Goal: Task Accomplishment & Management: Complete application form

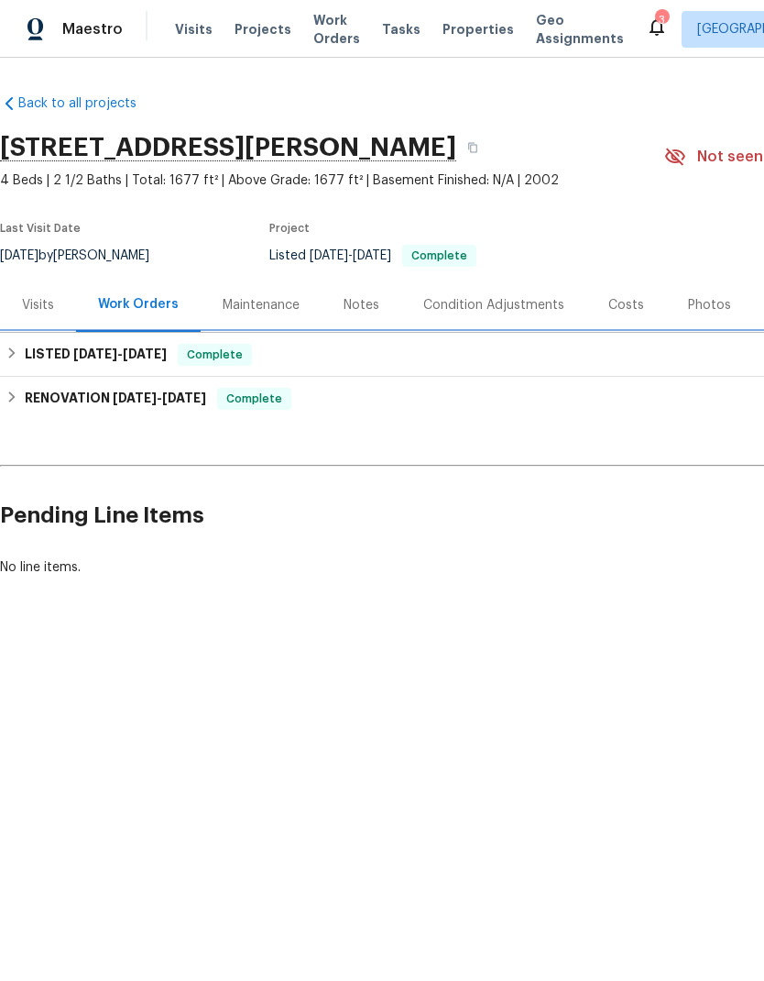
click at [9, 351] on icon at bounding box center [11, 352] width 13 height 13
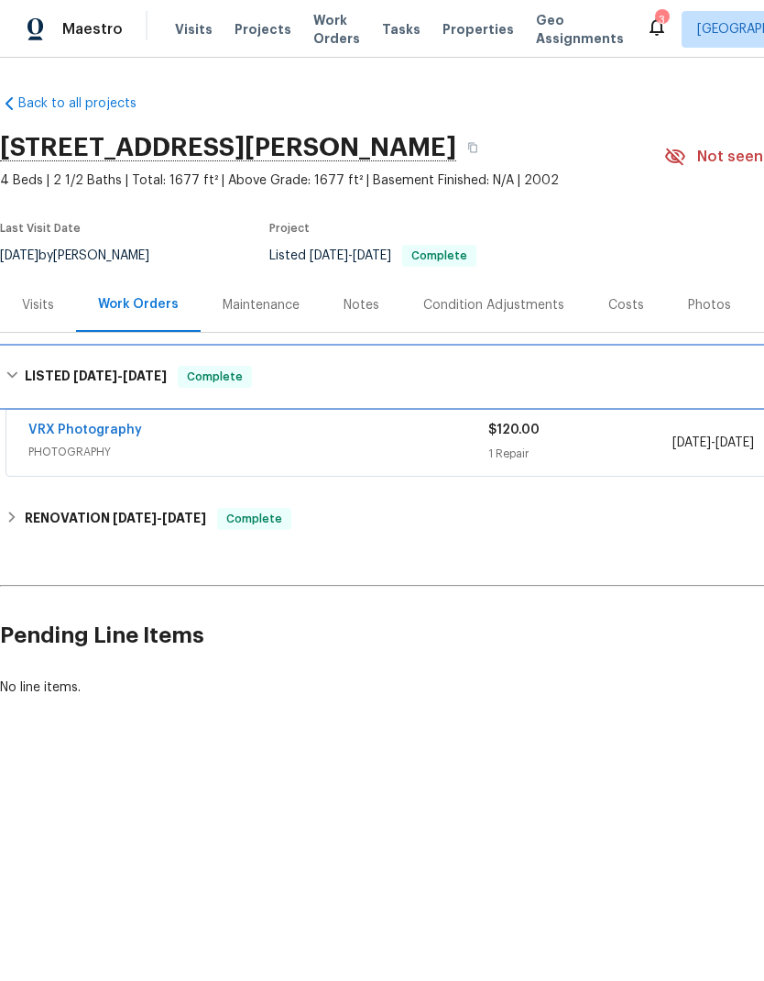
click at [8, 358] on div "LISTED [DATE] - [DATE] Complete" at bounding box center [518, 376] width 1036 height 59
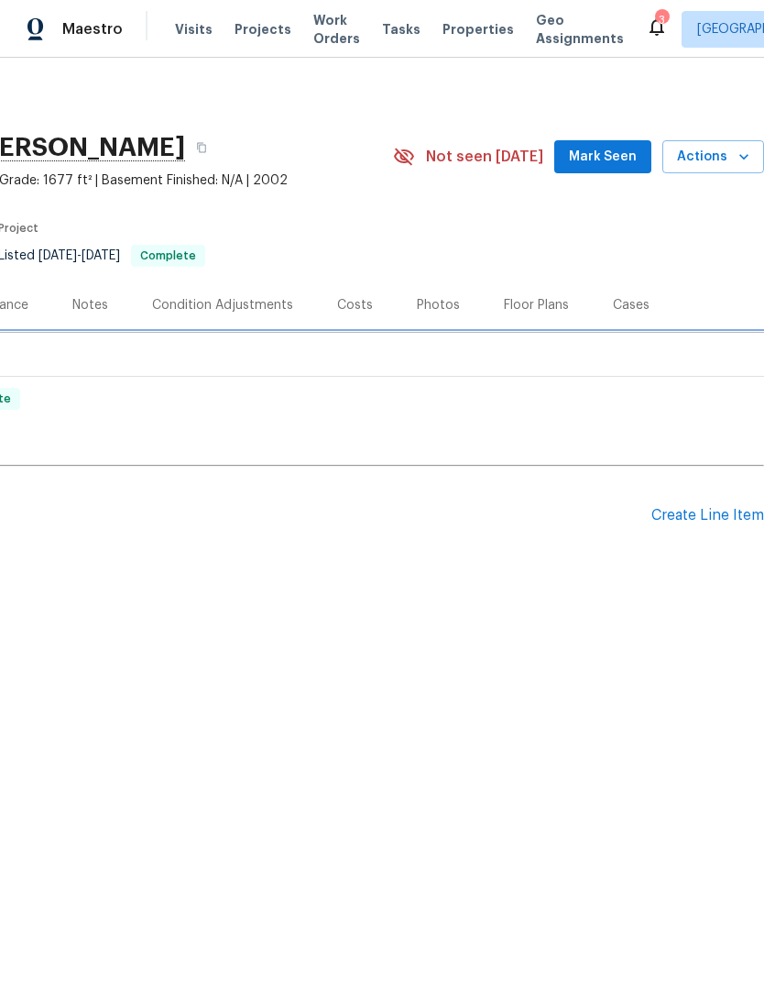
scroll to position [0, 271]
click at [617, 153] on span "Mark Seen" at bounding box center [603, 157] width 68 height 23
click at [724, 510] on div "Create Line Item" at bounding box center [708, 515] width 113 height 17
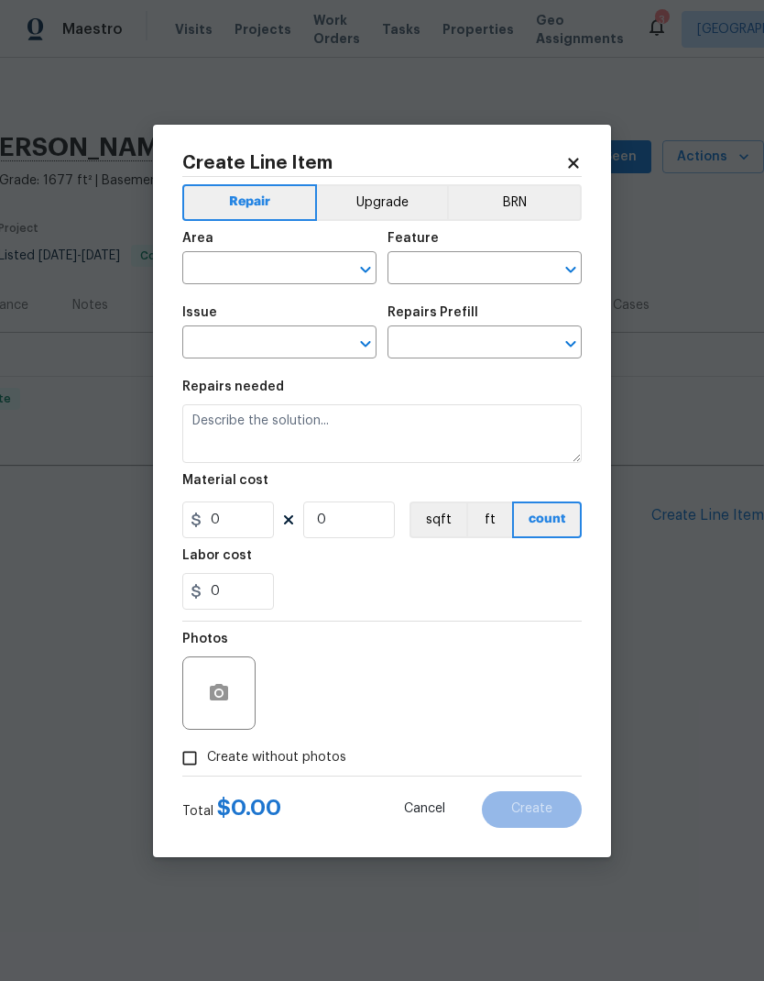
click at [274, 269] on input "text" at bounding box center [253, 270] width 143 height 28
type input "hv"
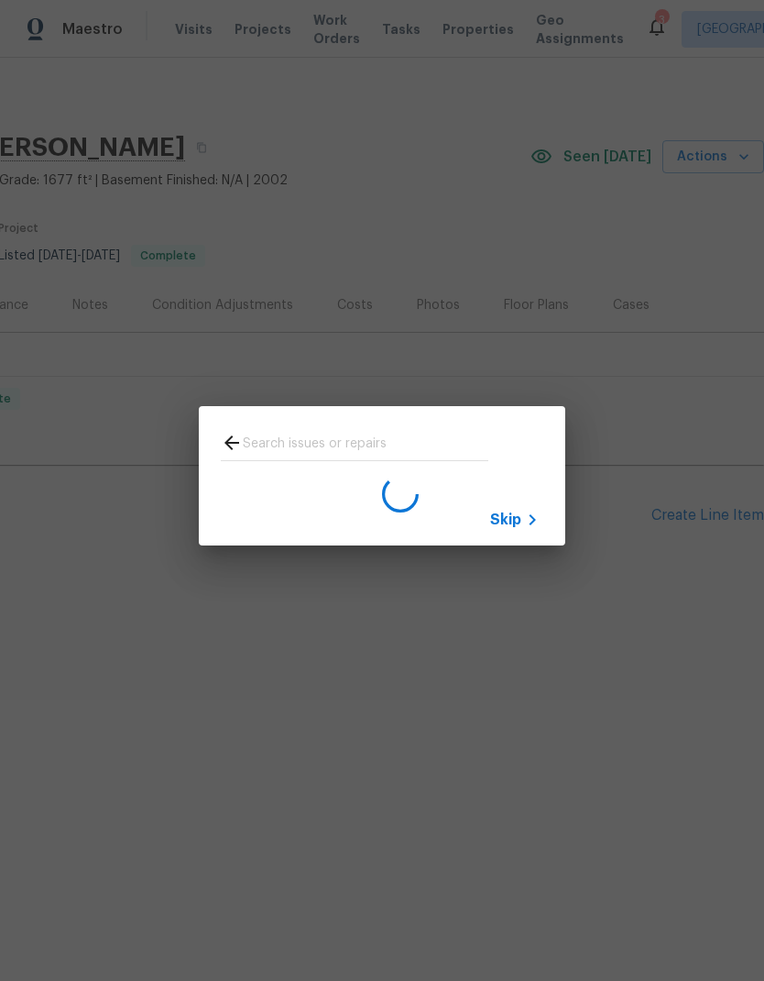
click at [516, 522] on span "Skip" at bounding box center [505, 519] width 31 height 18
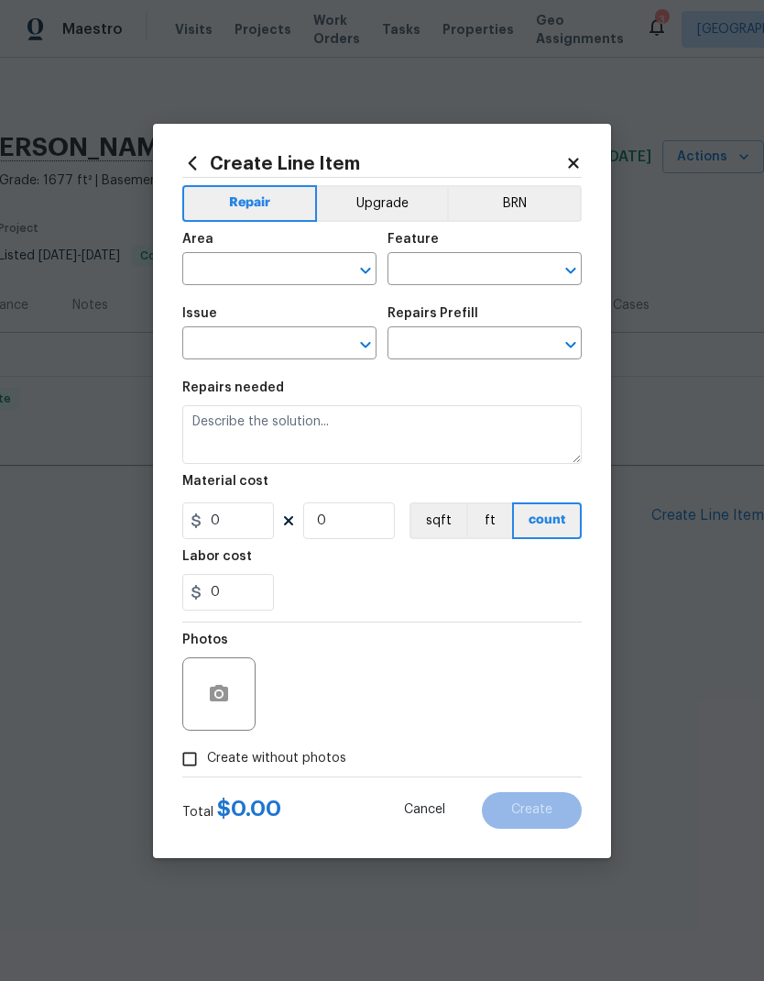
click at [268, 270] on input "text" at bounding box center [253, 271] width 143 height 28
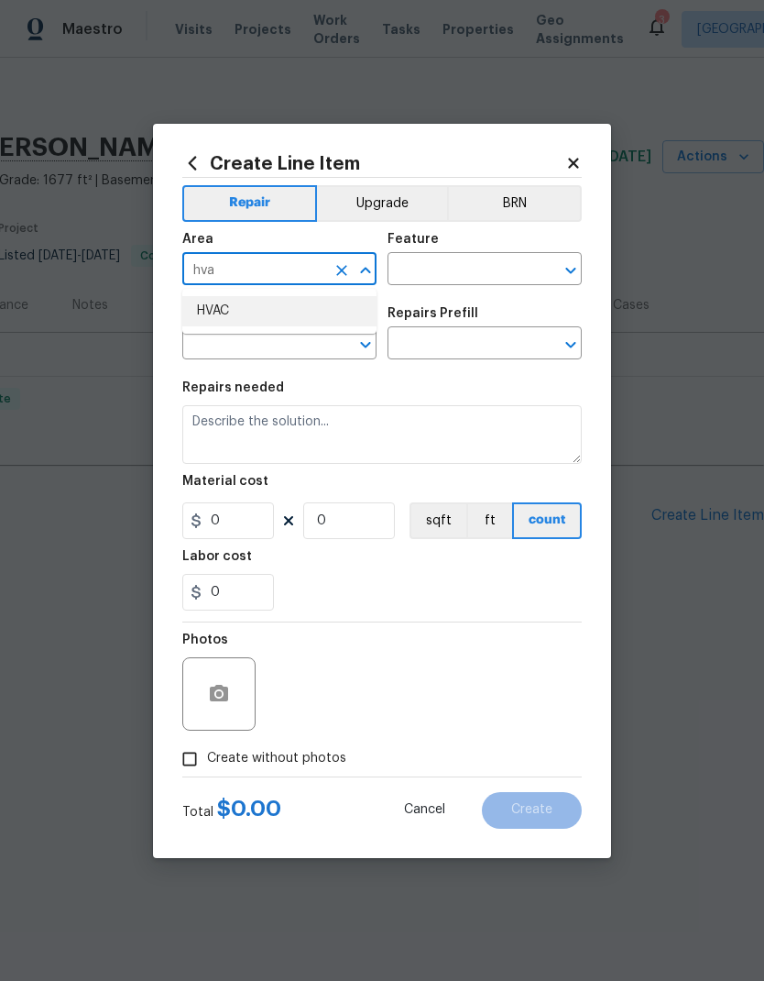
click at [291, 313] on li "HVAC" at bounding box center [279, 311] width 194 height 30
type input "HVAC"
click at [476, 274] on input "text" at bounding box center [459, 271] width 143 height 28
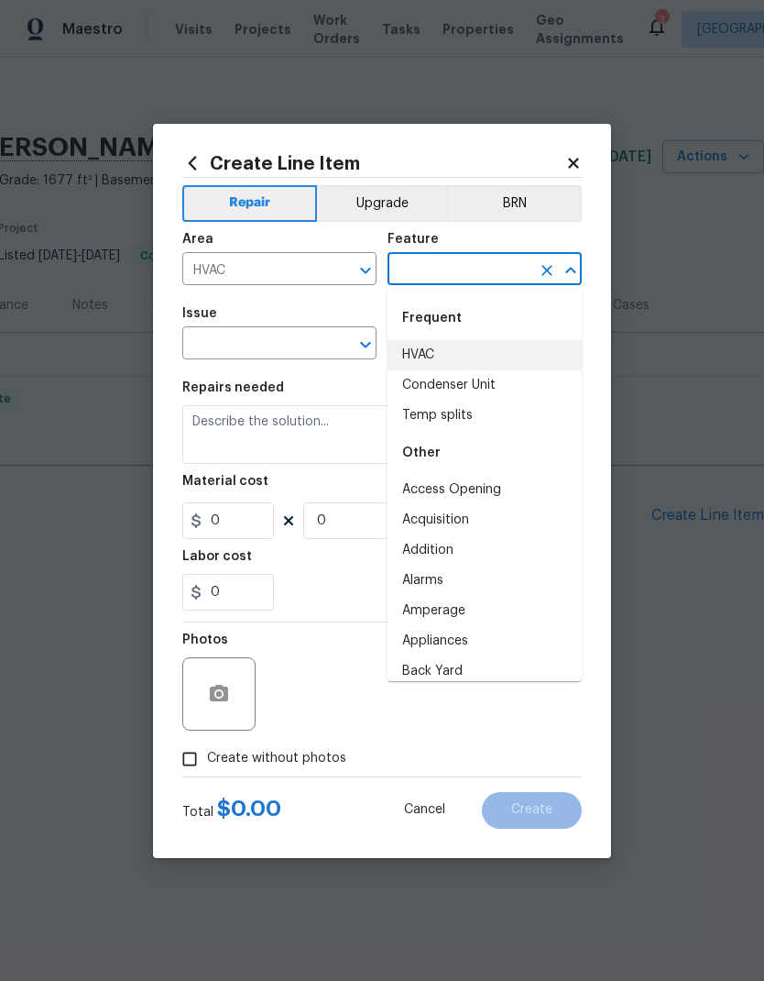
click at [464, 352] on li "HVAC" at bounding box center [485, 355] width 194 height 30
type input "HVAC"
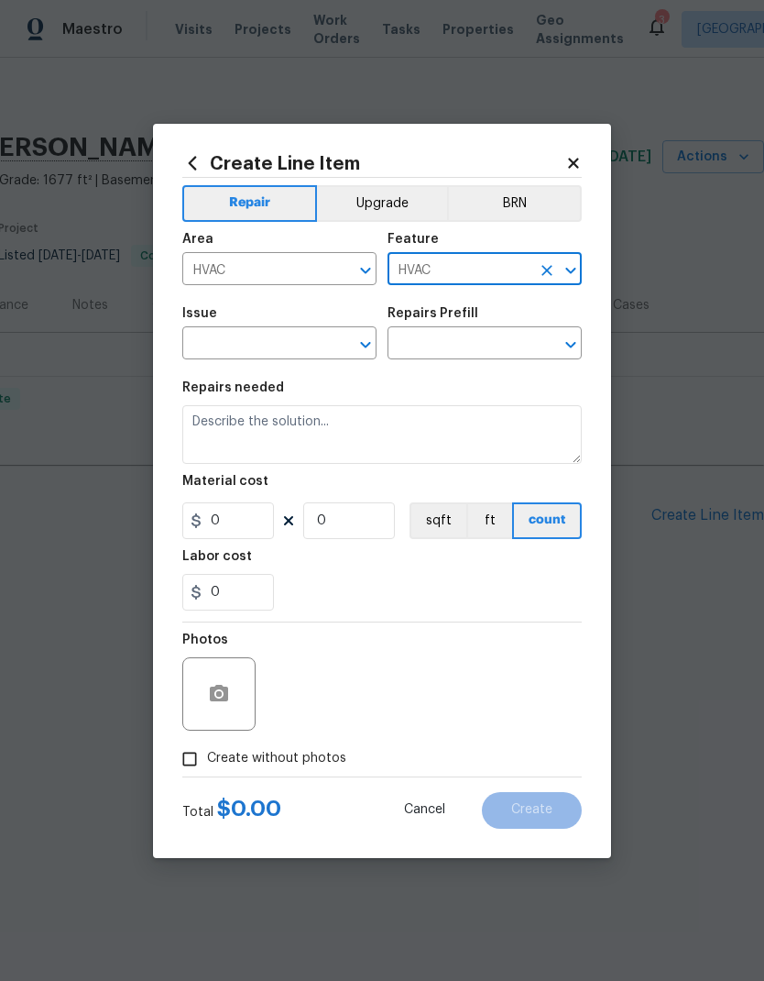
click at [280, 346] on input "text" at bounding box center [253, 345] width 143 height 28
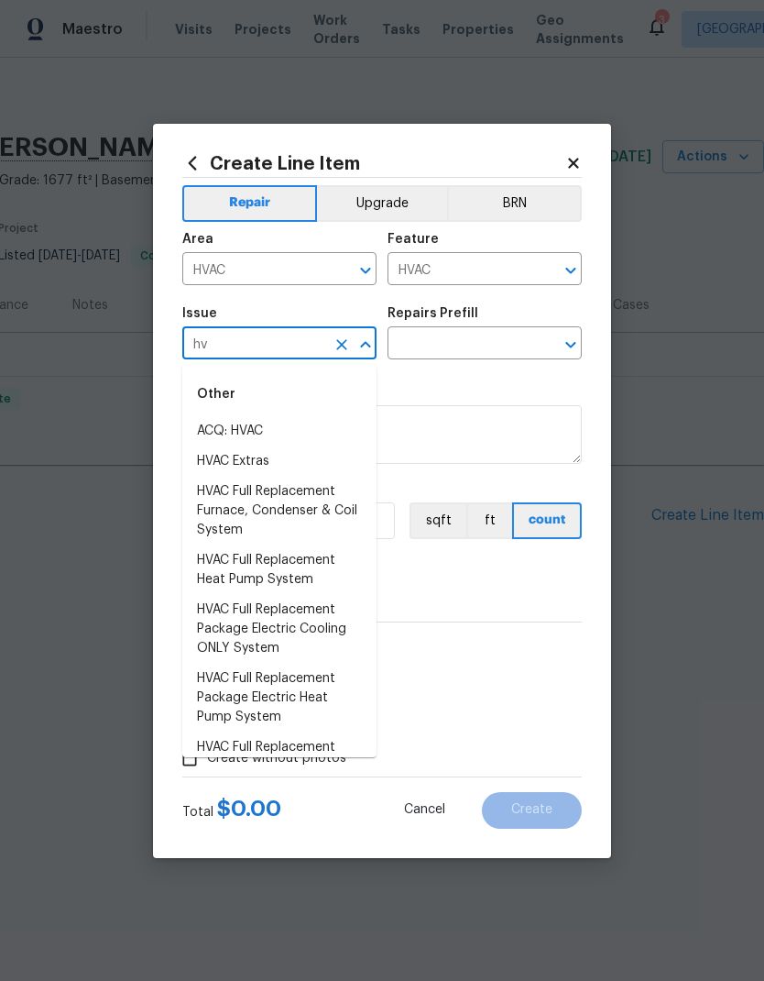
click at [314, 466] on li "HVAC Extras" at bounding box center [279, 461] width 194 height 30
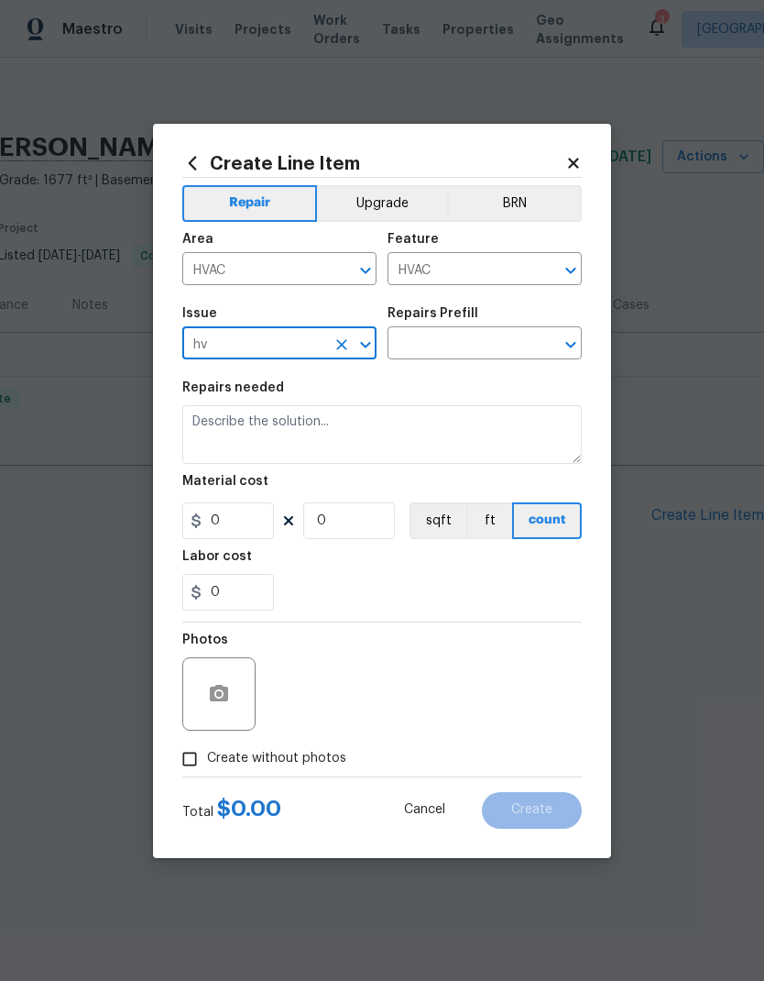
type input "HVAC Extras"
click at [494, 344] on input "text" at bounding box center [459, 345] width 143 height 28
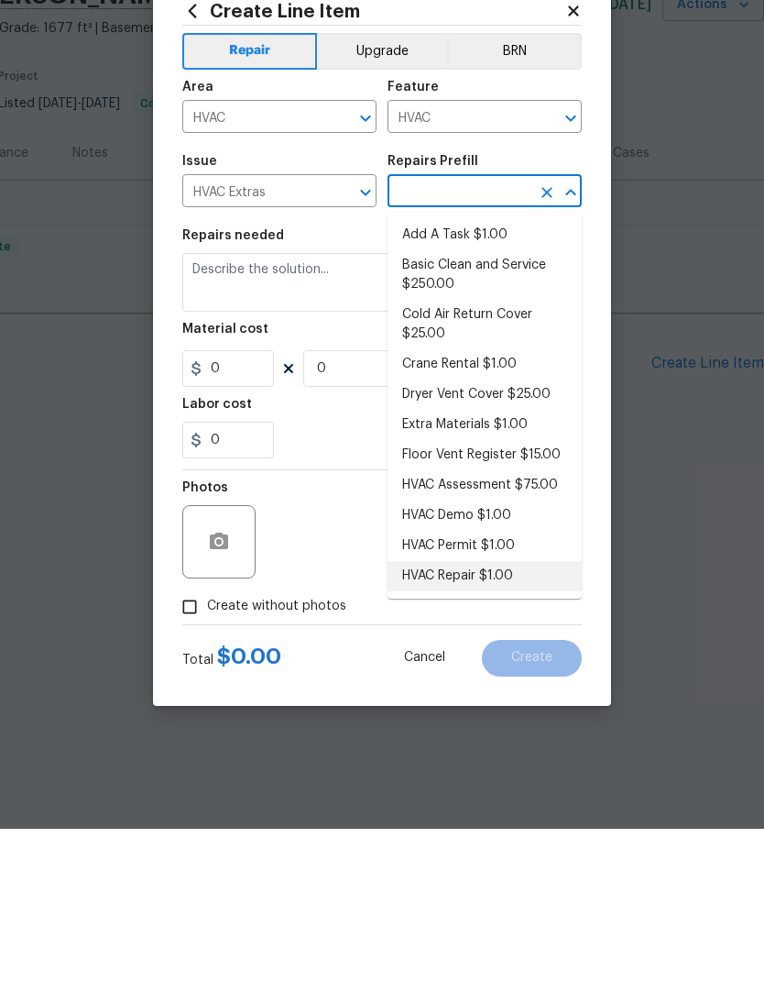
click at [538, 713] on li "HVAC Repair $1.00" at bounding box center [485, 728] width 194 height 30
type input "HVAC Repair $1.00"
type textarea "HVAC Repair - (HPM to provide details)"
type input "1"
type input "HVAC Repair $1.00"
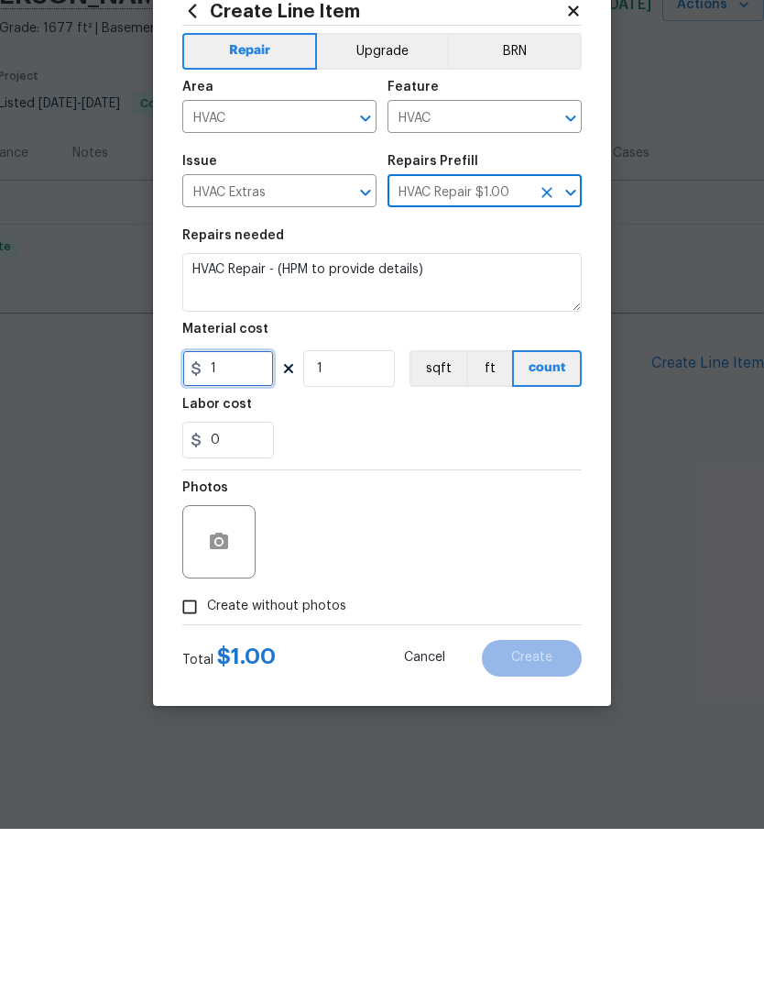
click at [246, 502] on input "1" at bounding box center [228, 520] width 92 height 37
type input "75"
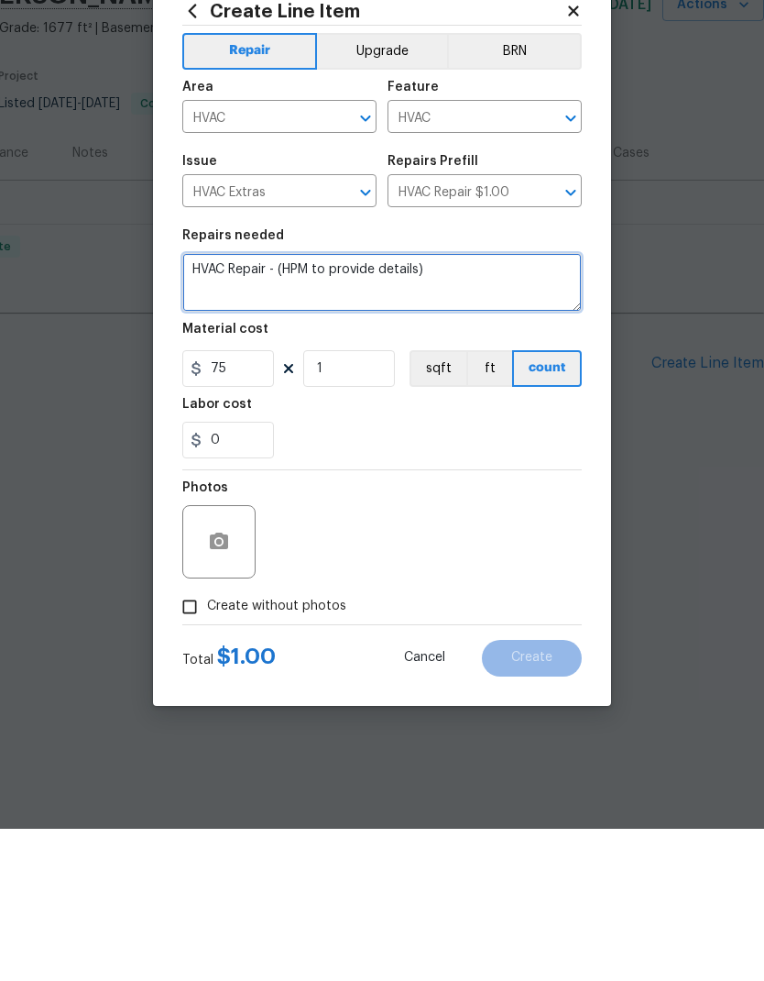
click at [293, 405] on textarea "HVAC Repair - (HPM to provide details)" at bounding box center [382, 434] width 400 height 59
click at [297, 405] on textarea "HVAC Repair - (HPM to provide details)" at bounding box center [382, 434] width 400 height 59
click at [296, 405] on textarea "HVAC Repair - (HPM to provide details)" at bounding box center [382, 434] width 400 height 59
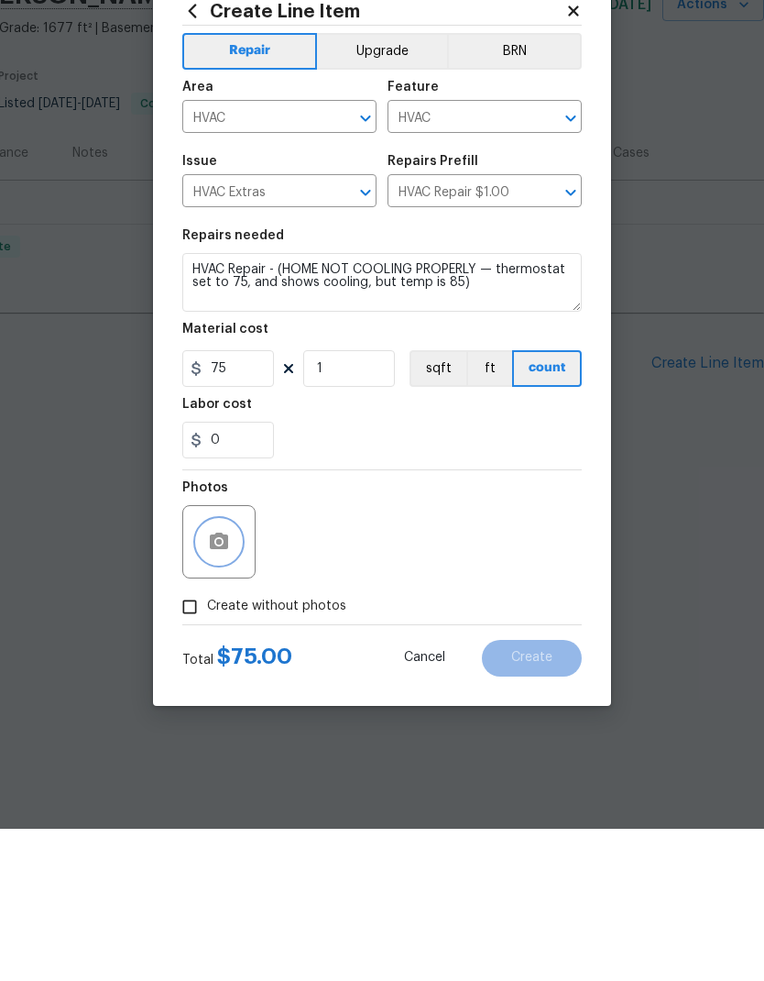
click at [201, 672] on button "button" at bounding box center [219, 694] width 44 height 44
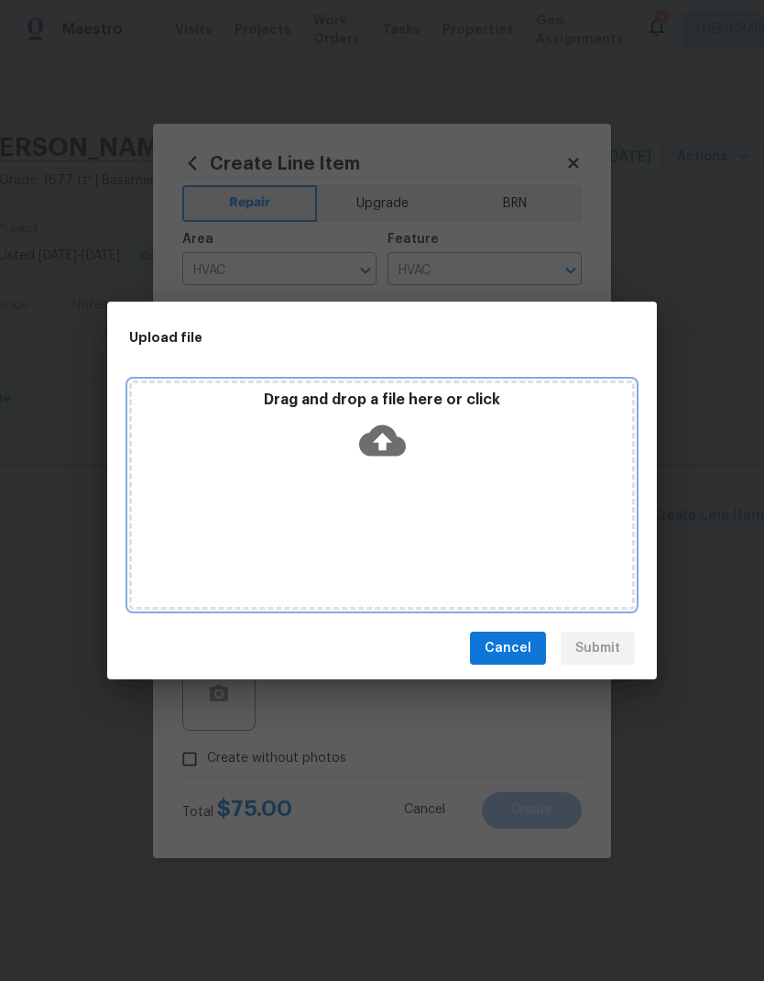
click at [370, 442] on icon at bounding box center [382, 440] width 47 height 31
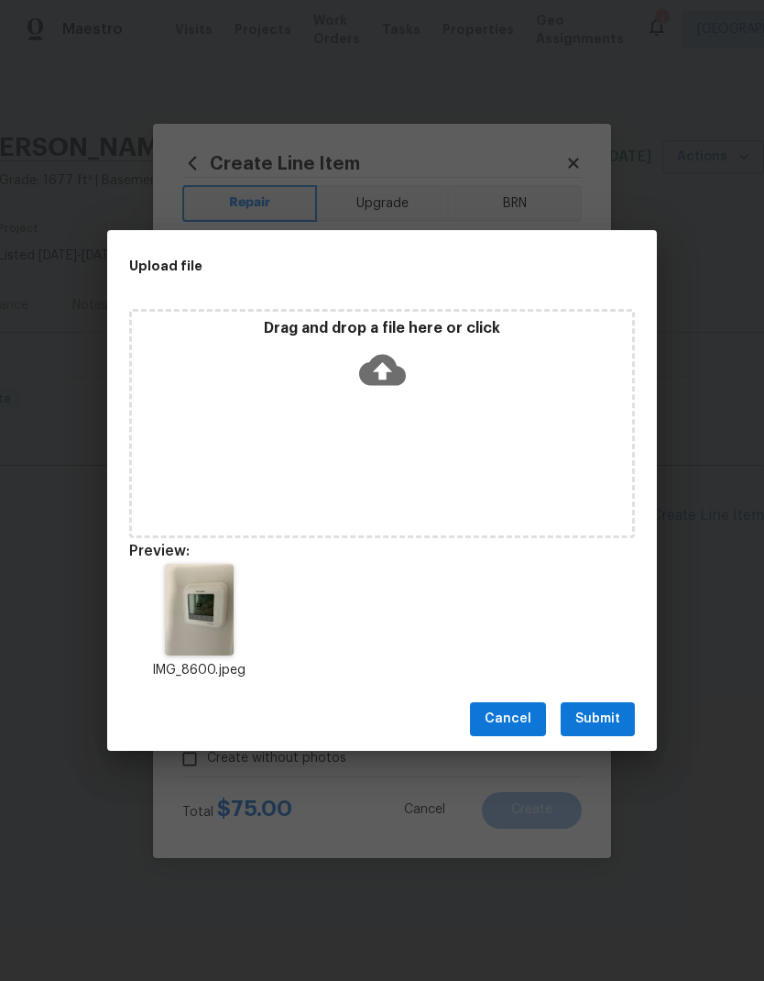
click at [601, 714] on span "Submit" at bounding box center [598, 718] width 45 height 23
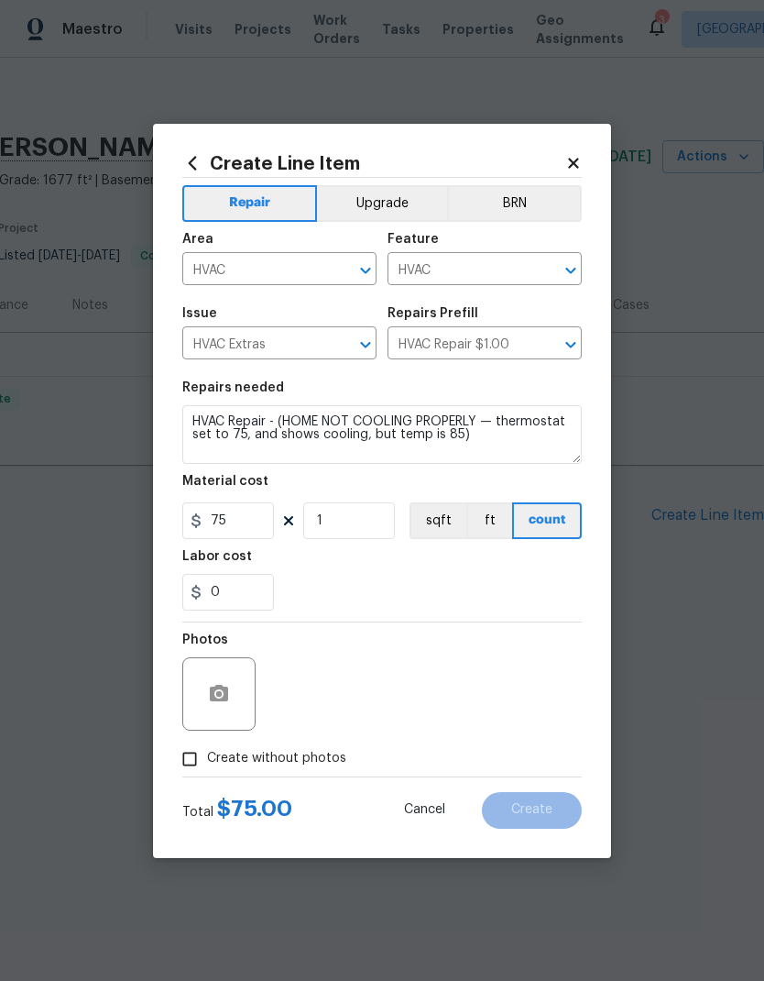
click at [395, 433] on textarea "HVAC Repair - (HOME NOT COOLING PROPERLY — thermostat set to 75, and shows cool…" at bounding box center [382, 434] width 400 height 59
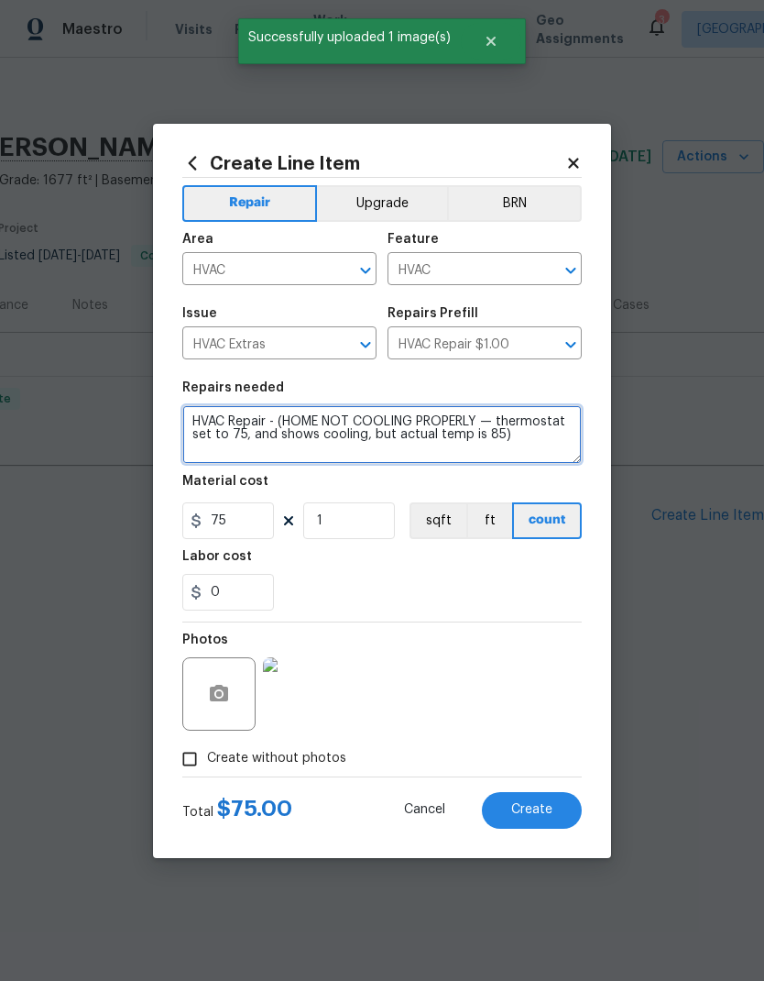
click at [323, 689] on img at bounding box center [299, 693] width 73 height 73
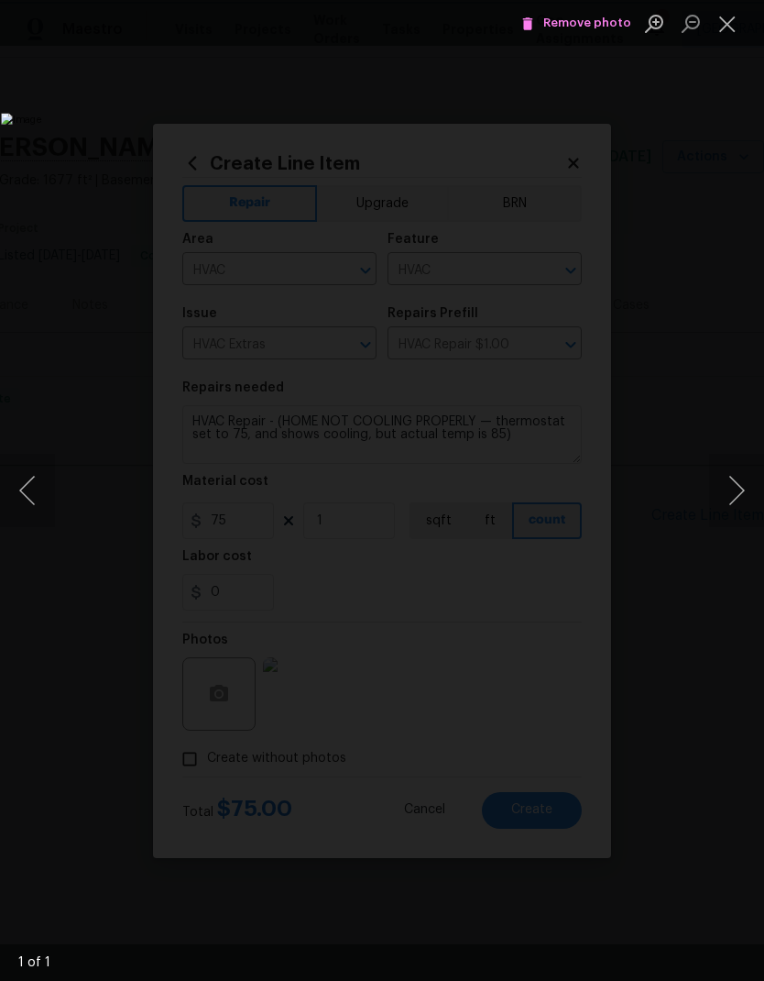
click at [740, 19] on button "Close lightbox" at bounding box center [727, 23] width 37 height 32
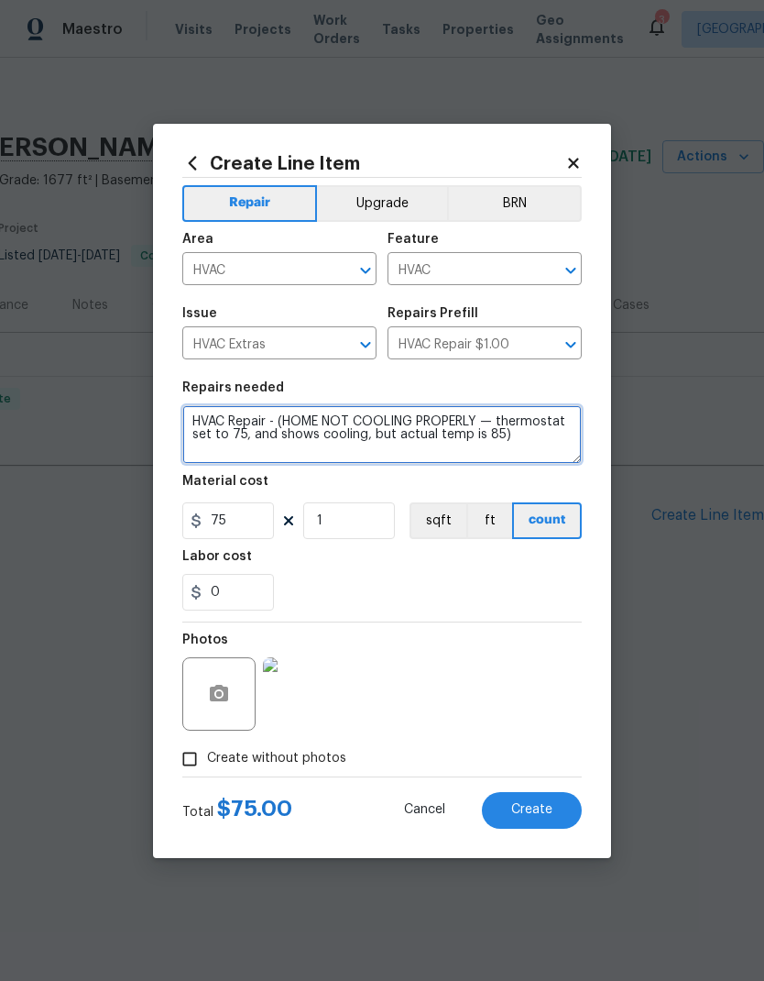
click at [494, 433] on textarea "HVAC Repair - (HOME NOT COOLING PROPERLY — thermostat set to 75, and shows cool…" at bounding box center [382, 434] width 400 height 59
type textarea "HVAC Repair - (HOME NOT COOLING PROPERLY — thermostat set to 75, and shows cool…"
click at [550, 813] on span "Create" at bounding box center [531, 810] width 41 height 14
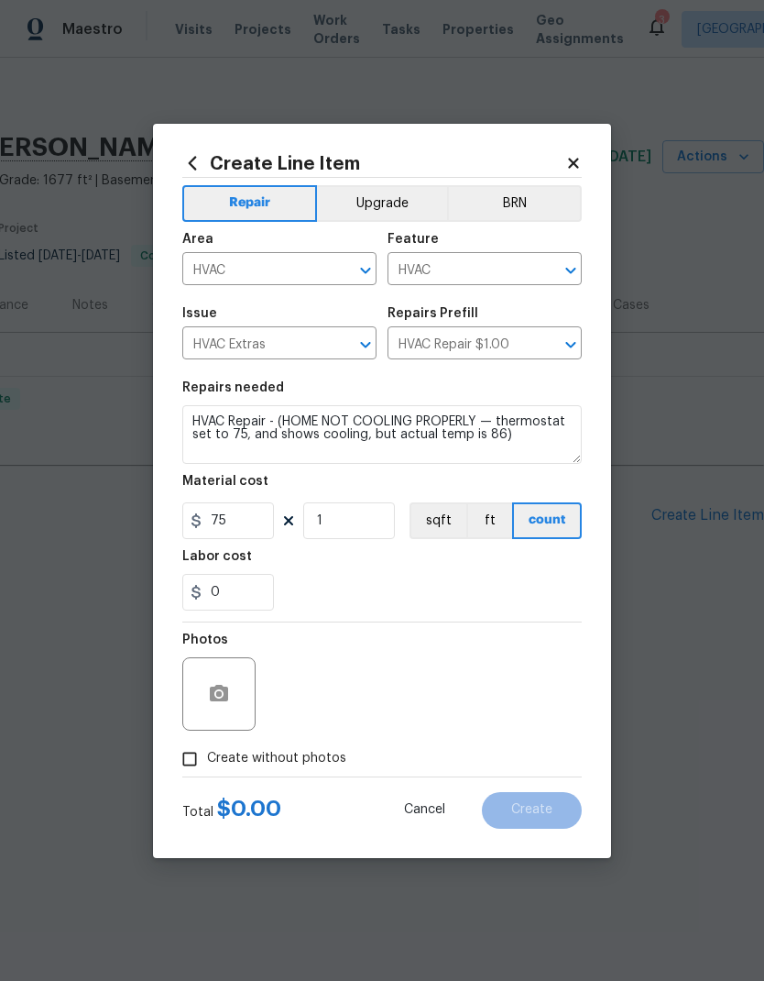
type input "0"
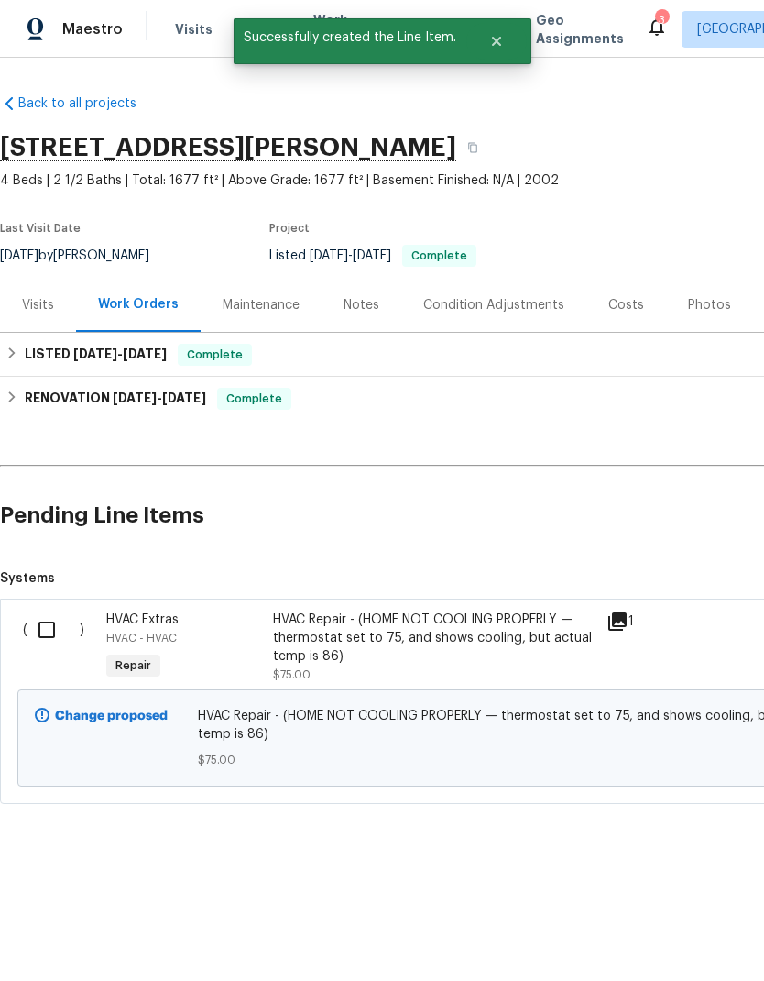
scroll to position [0, 0]
click at [48, 635] on input "checkbox" at bounding box center [53, 629] width 52 height 38
checkbox input "true"
click at [671, 933] on span "Create Work Order" at bounding box center [659, 935] width 122 height 23
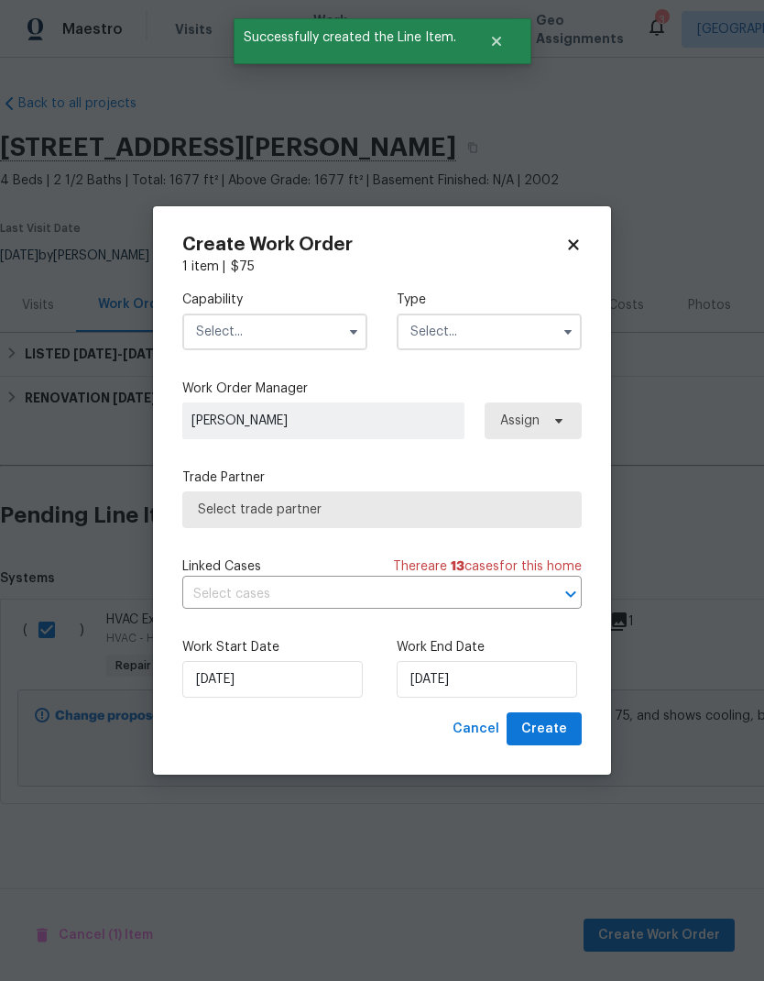
click at [291, 325] on input "text" at bounding box center [274, 331] width 185 height 37
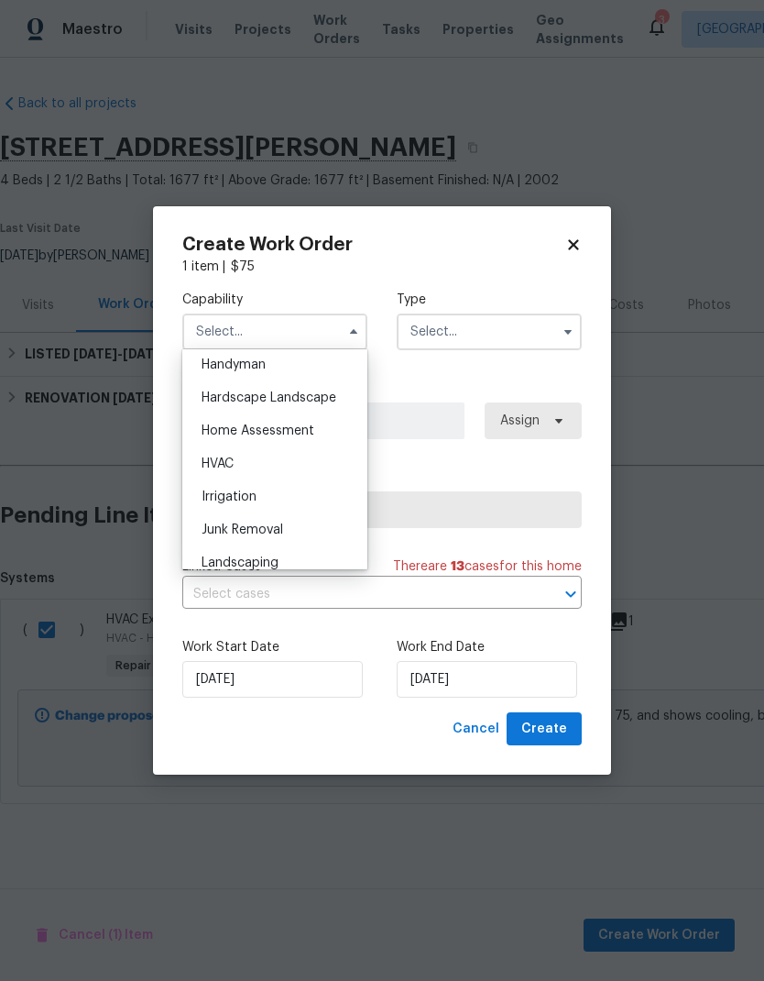
scroll to position [1016, 0]
click at [294, 467] on div "HVAC" at bounding box center [275, 460] width 176 height 33
type input "HVAC"
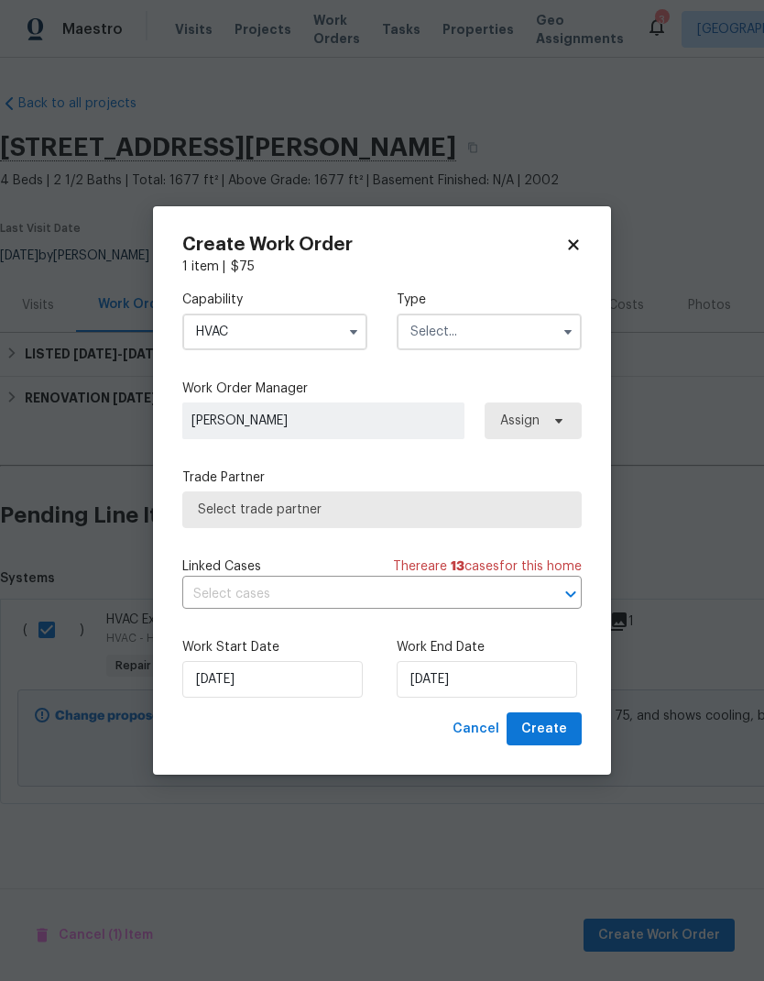
click at [482, 326] on input "text" at bounding box center [489, 331] width 185 height 37
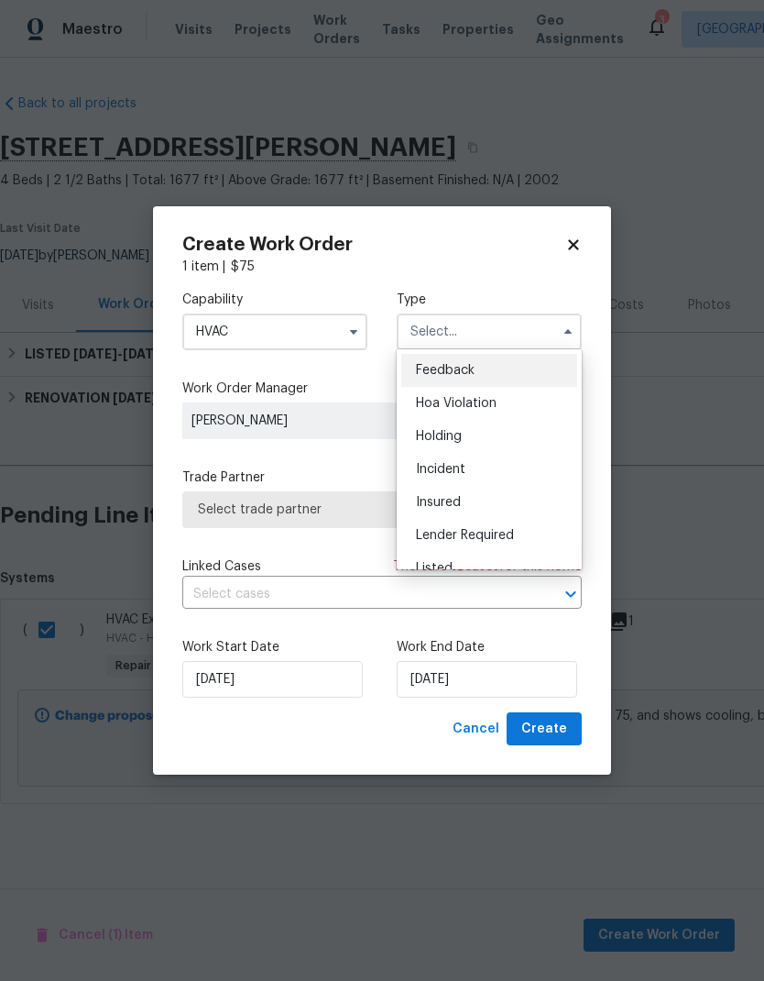
click at [480, 563] on div "Listed" at bounding box center [489, 568] width 176 height 33
type input "Listed"
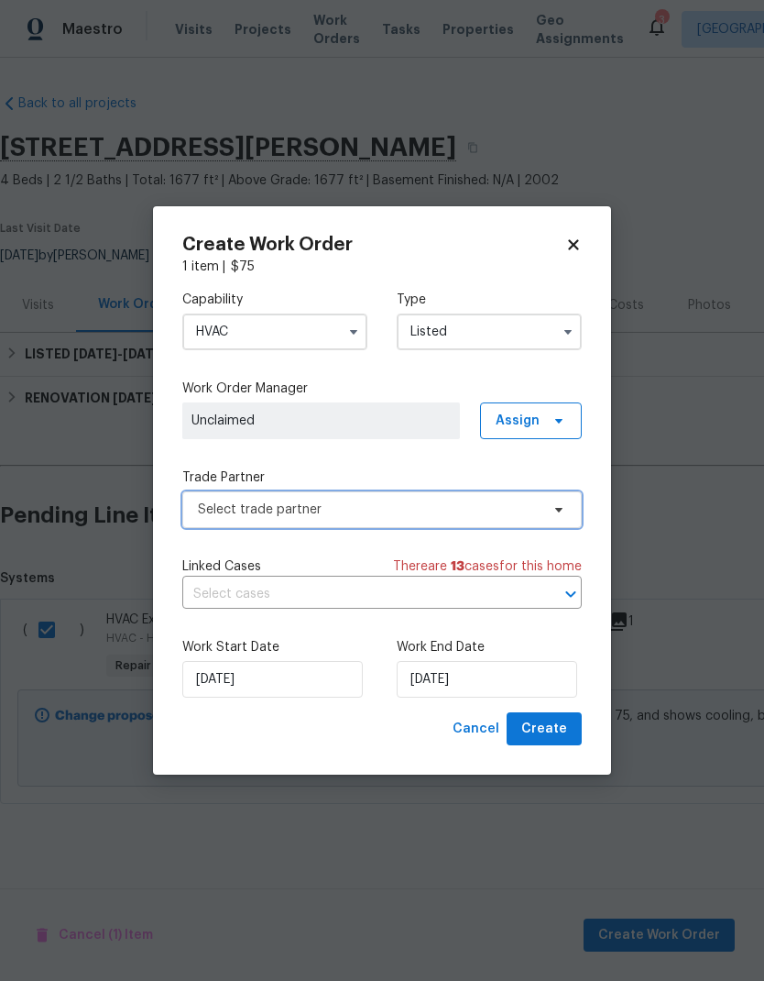
click at [447, 500] on span "Select trade partner" at bounding box center [369, 509] width 342 height 18
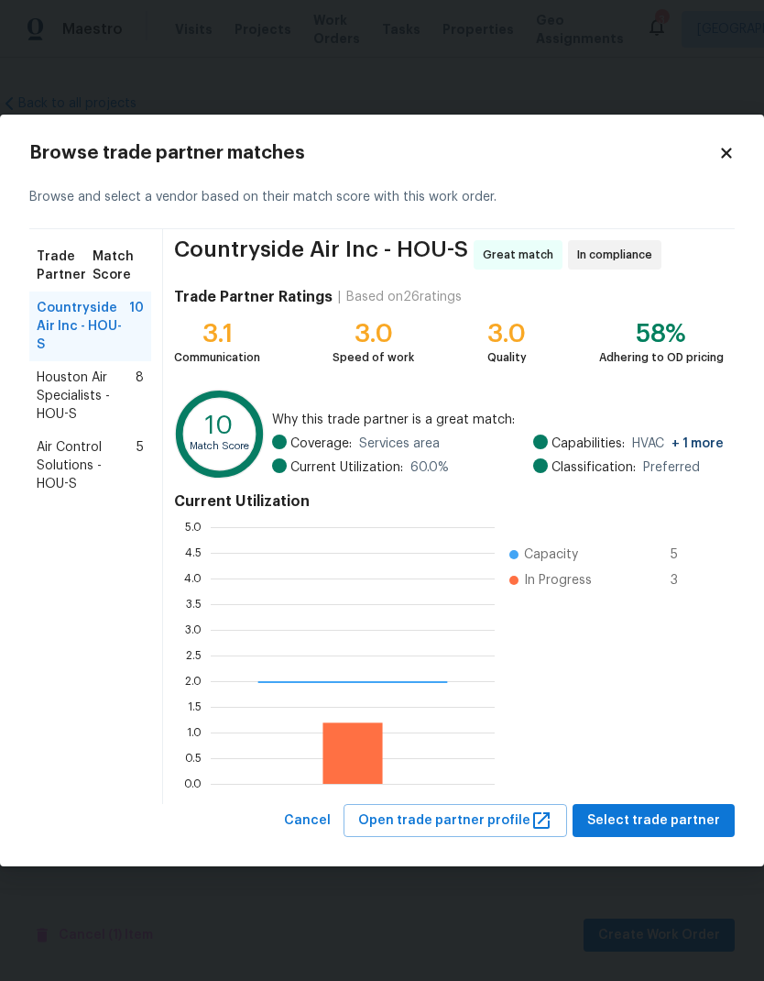
scroll to position [257, 284]
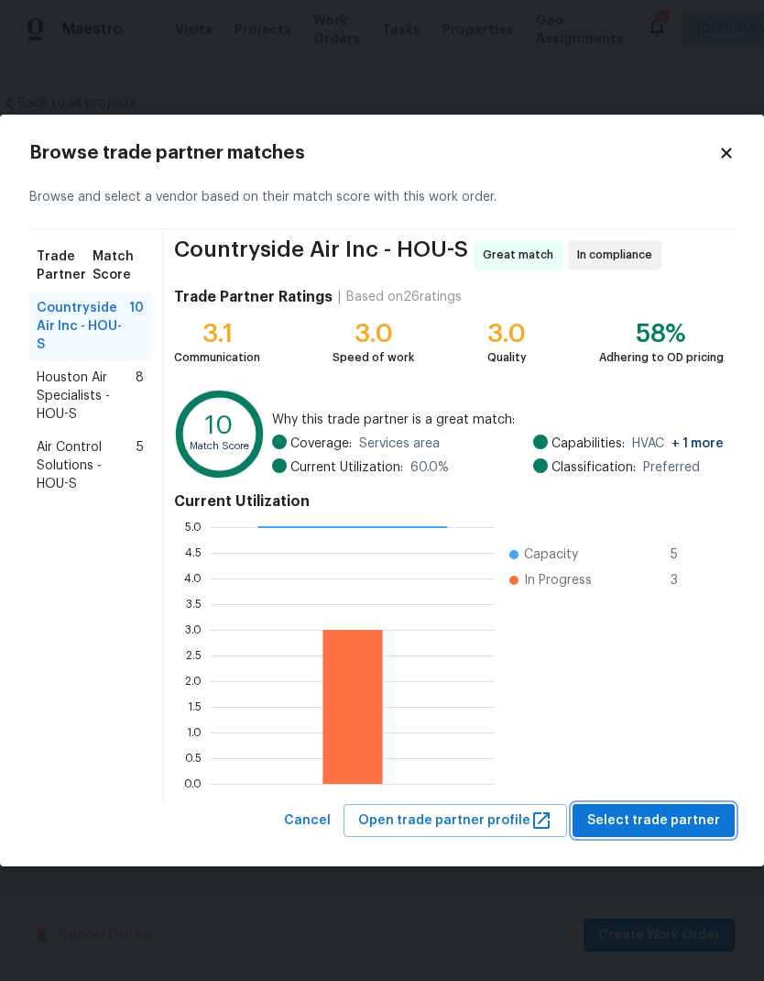
click at [674, 812] on span "Select trade partner" at bounding box center [653, 820] width 133 height 23
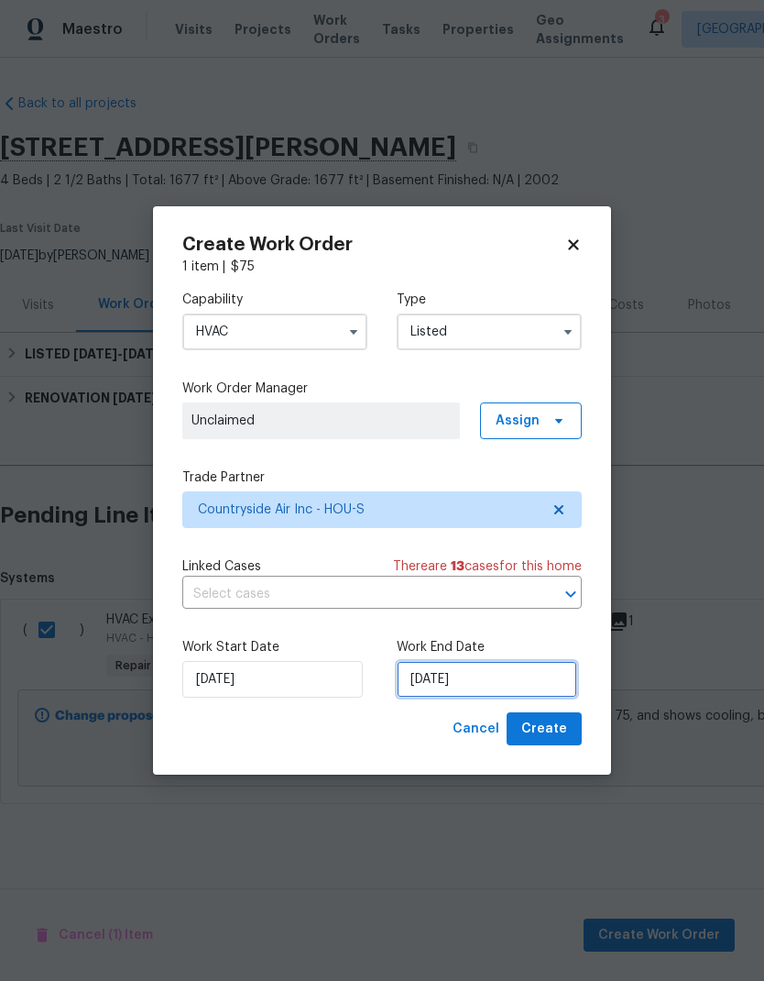
click at [500, 680] on input "[DATE]" at bounding box center [487, 679] width 181 height 37
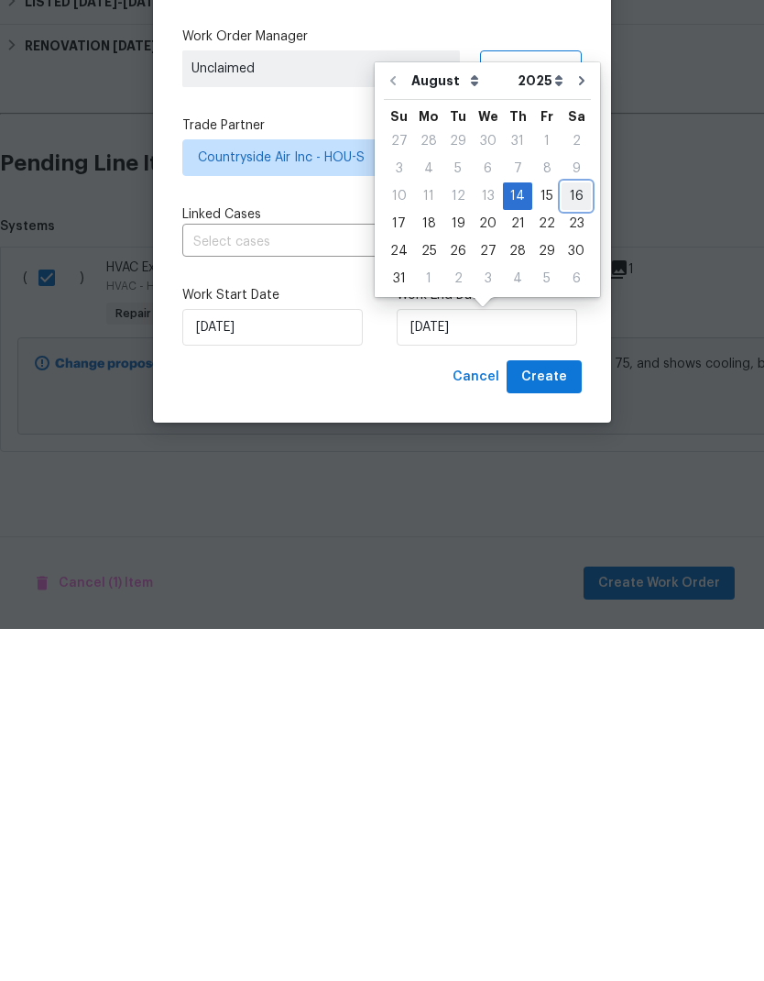
click at [567, 535] on div "16" at bounding box center [576, 548] width 29 height 26
type input "[DATE]"
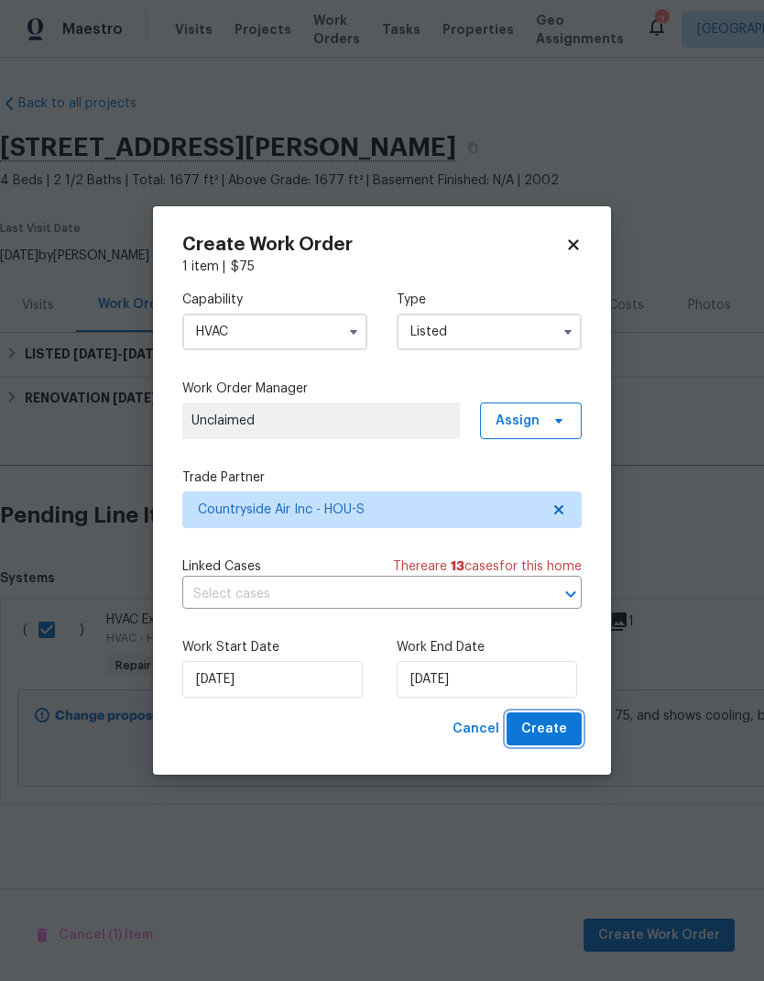
click at [556, 713] on button "Create" at bounding box center [544, 729] width 75 height 34
checkbox input "false"
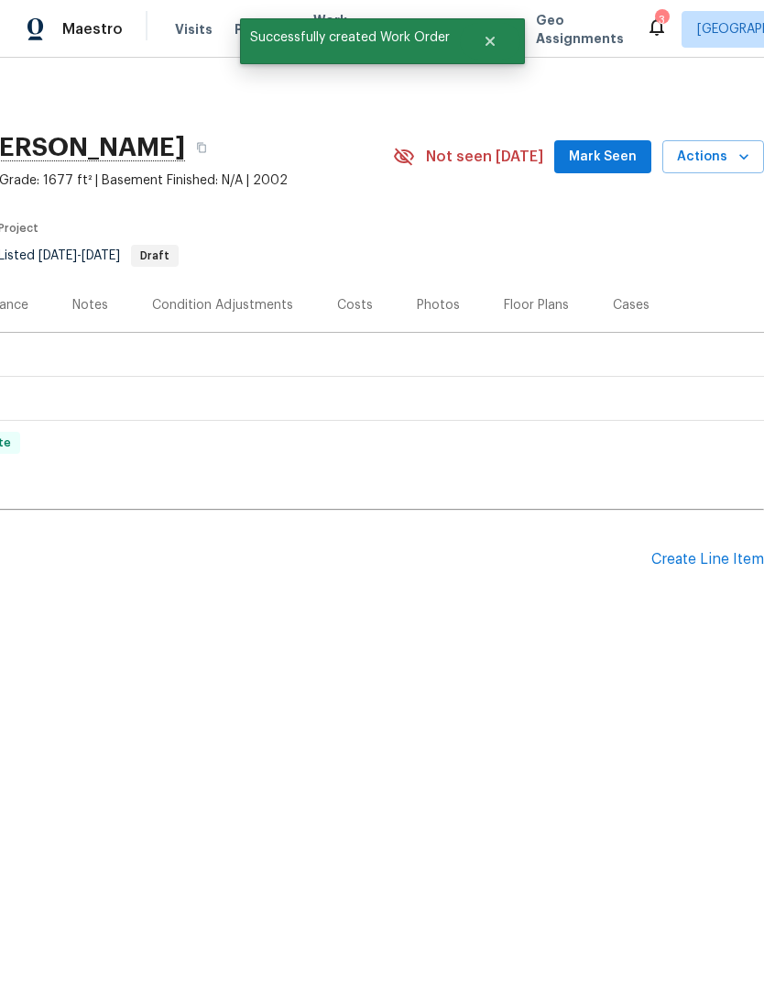
scroll to position [0, 271]
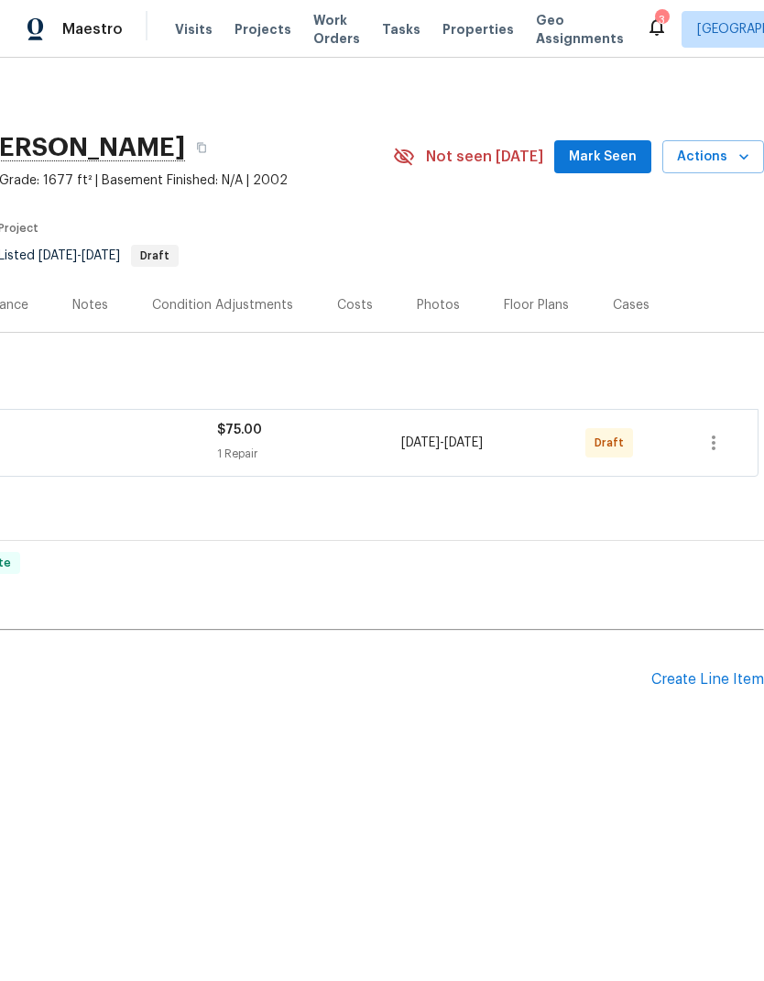
scroll to position [0, 271]
click at [711, 436] on icon "button" at bounding box center [714, 443] width 22 height 22
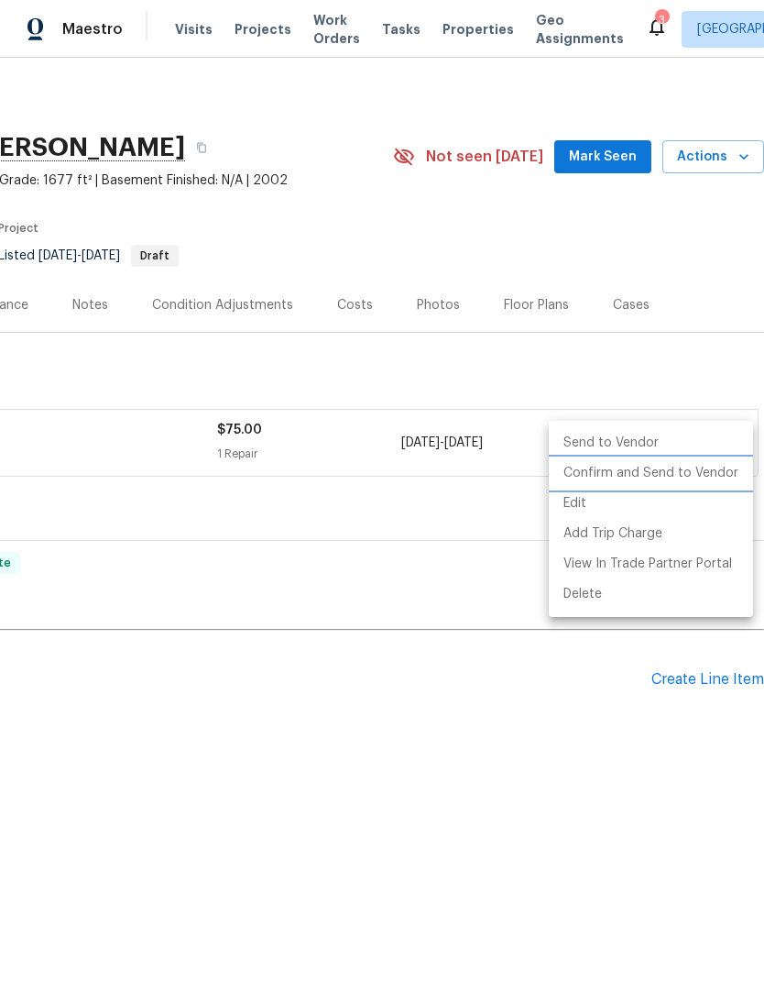
click at [702, 466] on li "Confirm and Send to Vendor" at bounding box center [651, 473] width 204 height 30
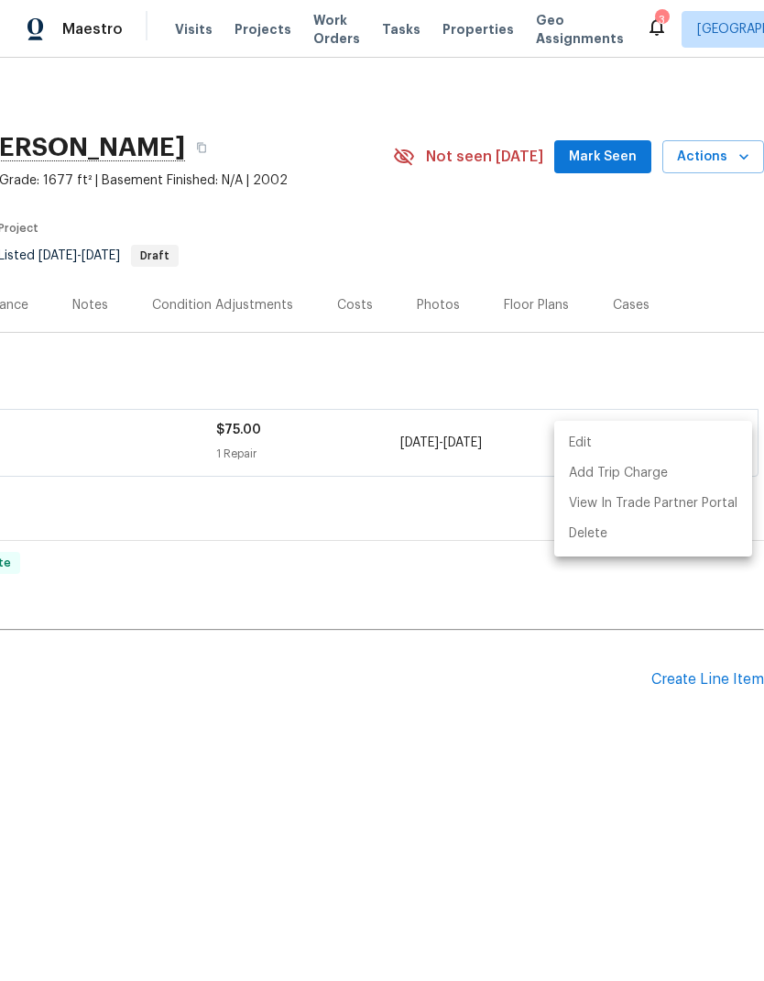
click at [618, 154] on div at bounding box center [382, 490] width 764 height 981
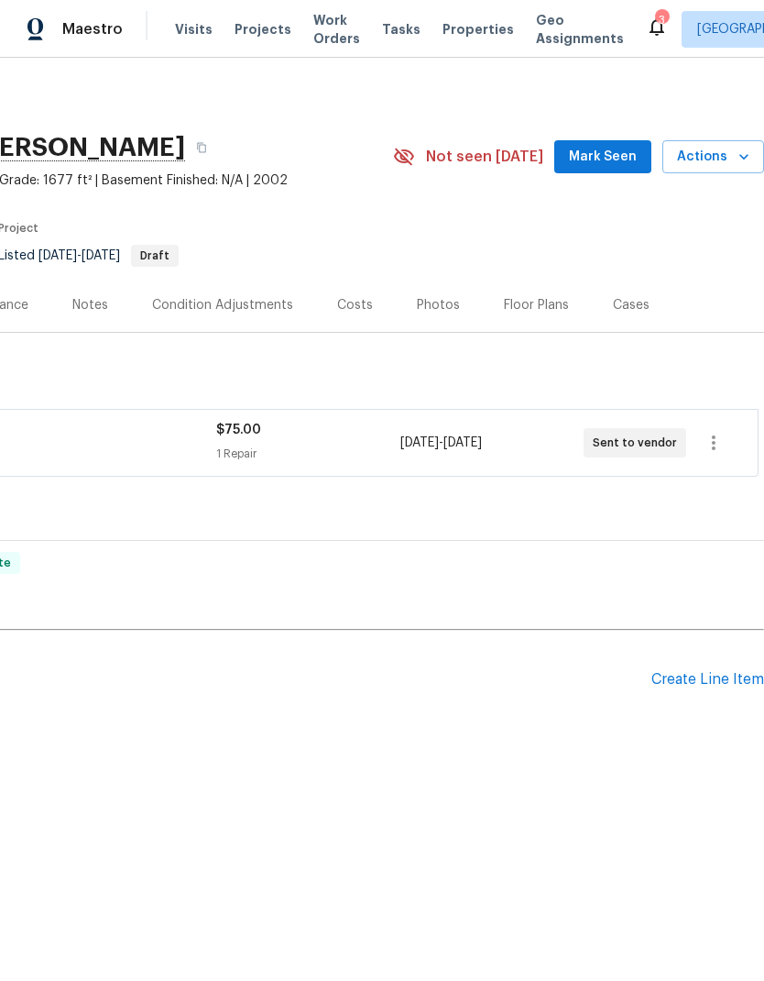
click at [603, 161] on span "Mark Seen" at bounding box center [603, 157] width 68 height 23
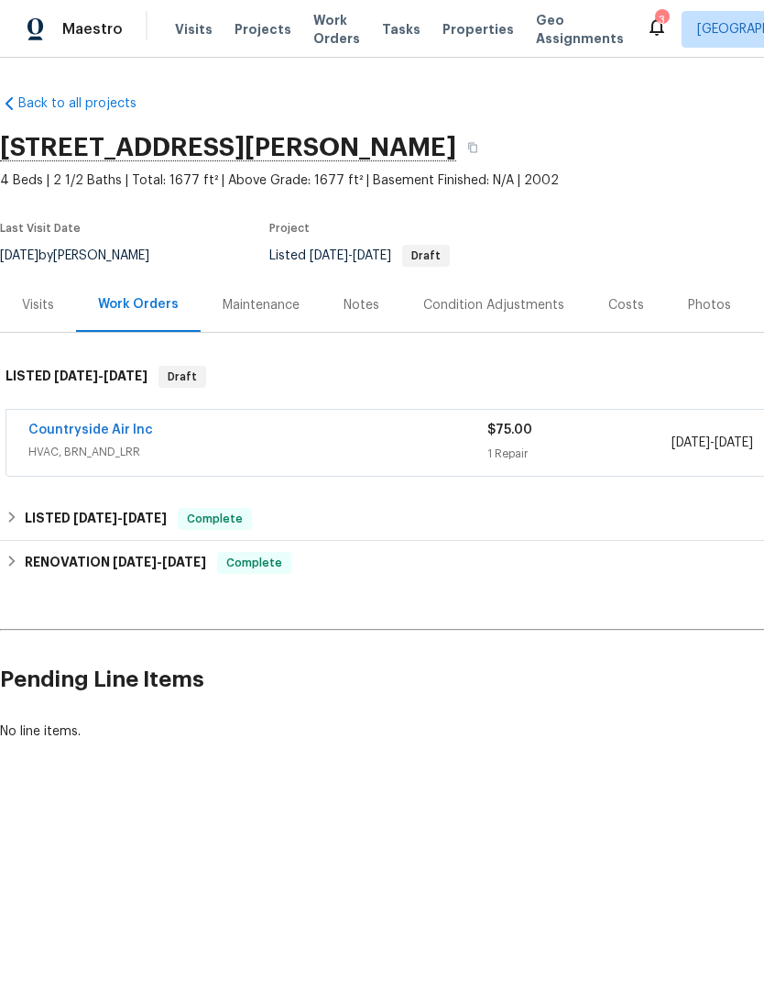
scroll to position [0, 0]
click at [124, 434] on link "Countryside Air Inc" at bounding box center [90, 429] width 125 height 13
